Goal: Browse casually

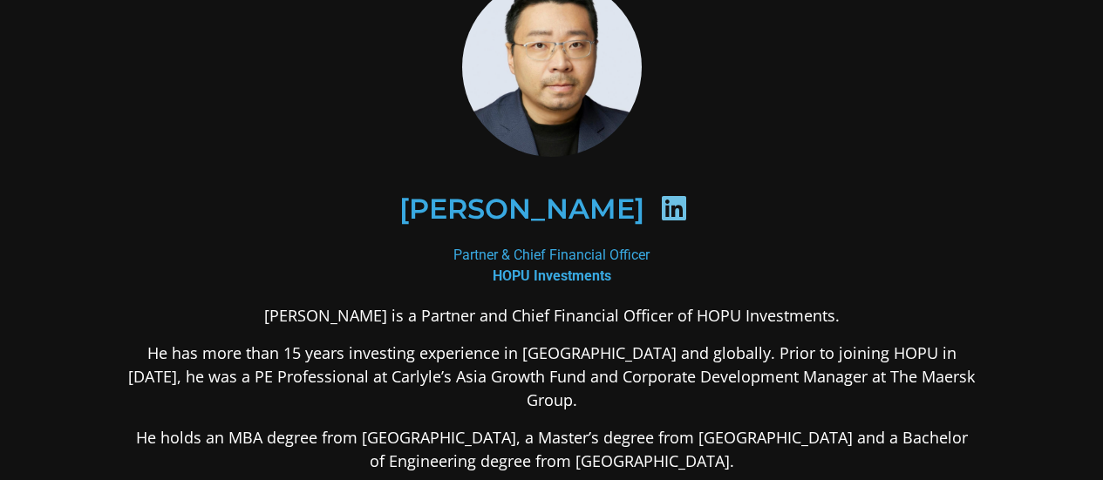
scroll to position [174, 0]
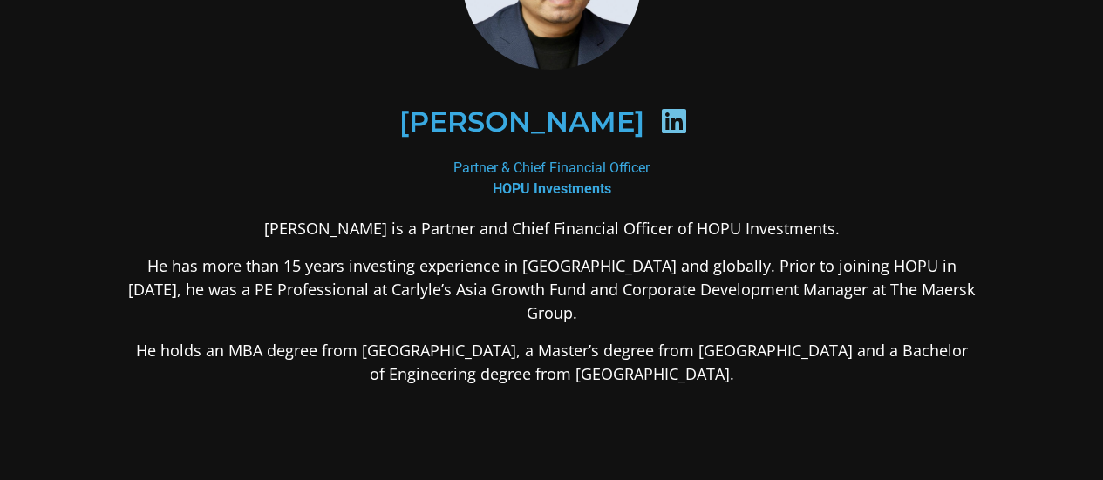
drag, startPoint x: 295, startPoint y: 226, endPoint x: 779, endPoint y: 343, distance: 498.7
click at [779, 343] on div "[PERSON_NAME] is a Partner and Chief Financial Officer of HOPU Investments. He …" at bounding box center [551, 439] width 847 height 445
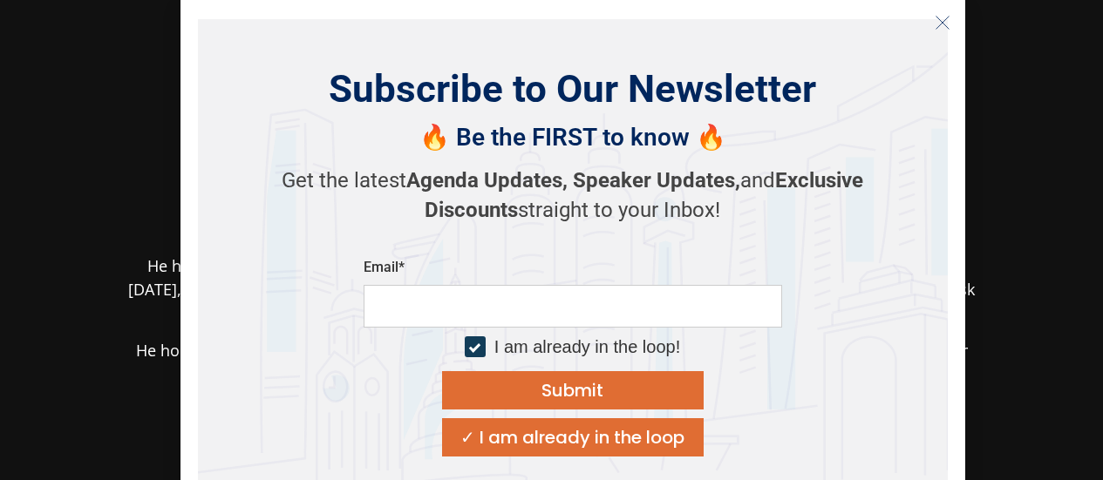
scroll to position [397, 0]
click at [941, 24] on icon "Close" at bounding box center [942, 23] width 16 height 16
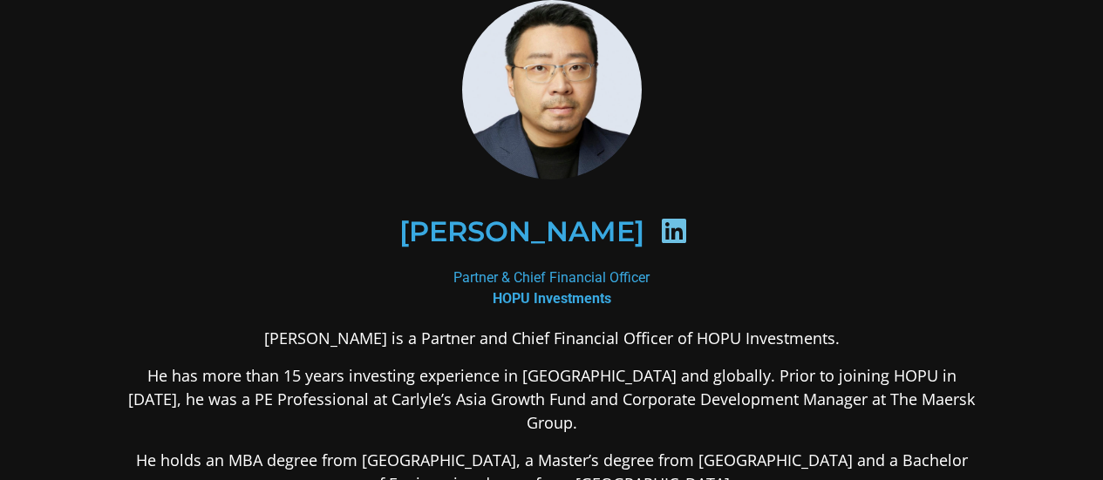
scroll to position [0, 0]
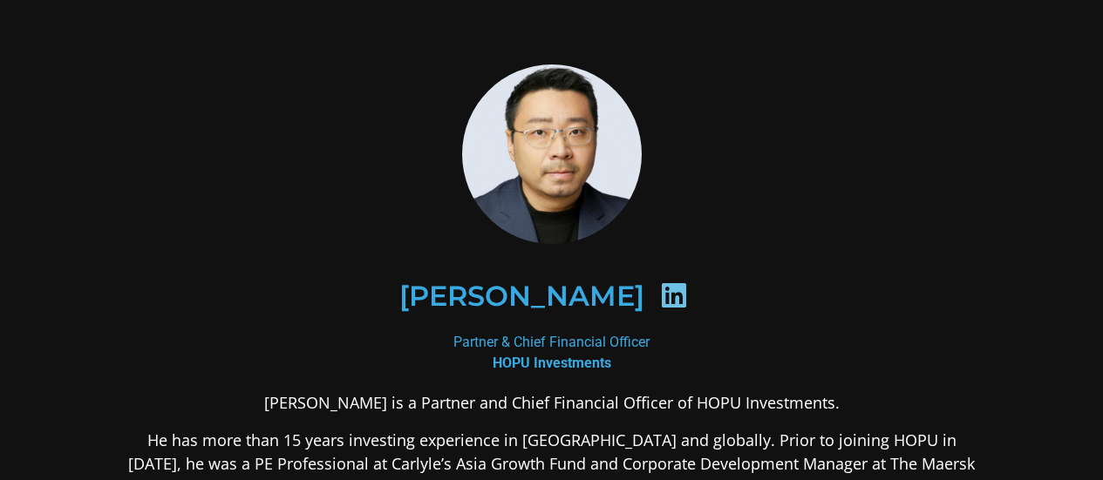
click at [660, 290] on icon at bounding box center [674, 296] width 28 height 28
click at [660, 299] on icon at bounding box center [674, 296] width 28 height 28
